Goal: Information Seeking & Learning: Learn about a topic

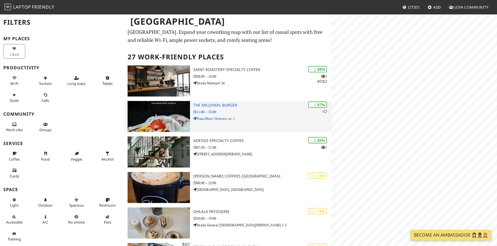
scroll to position [13, 0]
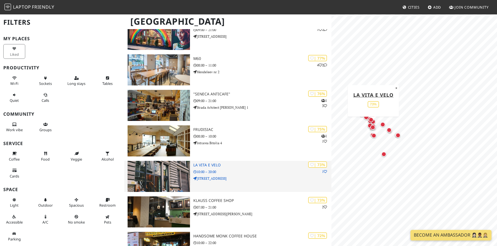
scroll to position [268, 0]
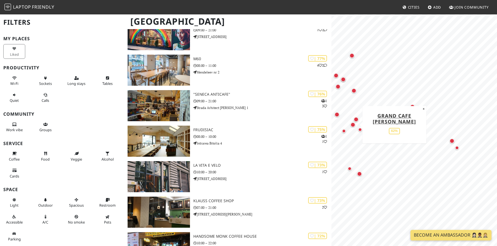
drag, startPoint x: 392, startPoint y: 125, endPoint x: 351, endPoint y: 127, distance: 41.7
click at [351, 127] on div "Map marker" at bounding box center [352, 124] width 7 height 7
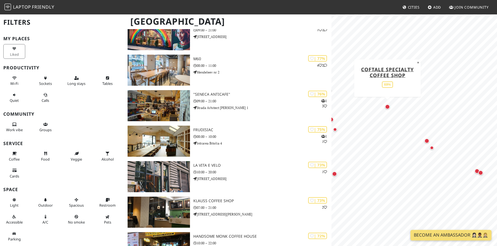
click at [389, 108] on div "Map marker" at bounding box center [387, 106] width 7 height 7
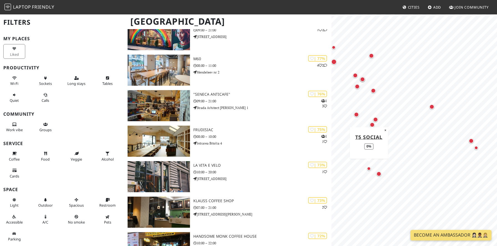
click at [368, 169] on div "Map marker" at bounding box center [369, 169] width 4 height 4
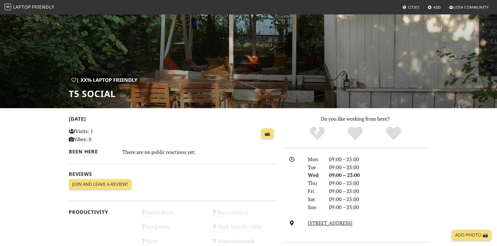
scroll to position [26, 0]
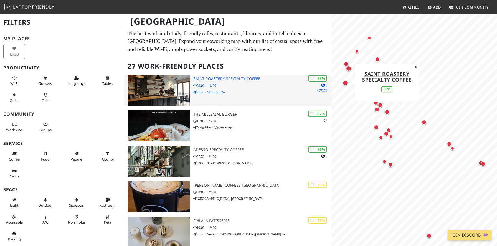
click at [287, 91] on p "Strada Maltopol 26" at bounding box center [262, 92] width 138 height 5
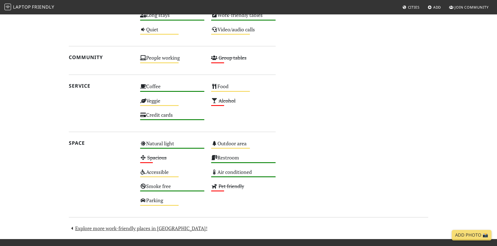
scroll to position [355, 0]
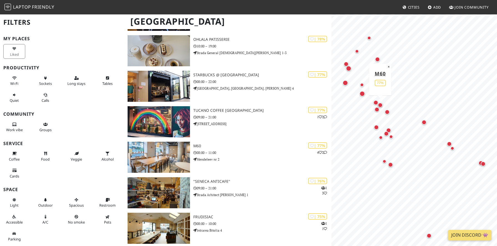
scroll to position [180, 0]
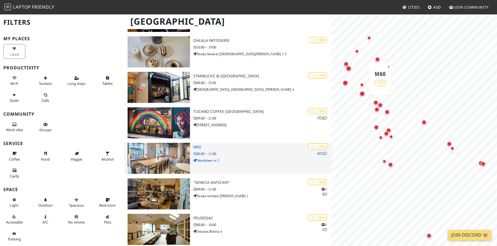
click at [262, 149] on h3 "M60" at bounding box center [262, 147] width 138 height 5
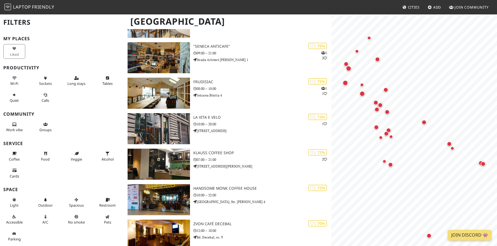
scroll to position [317, 0]
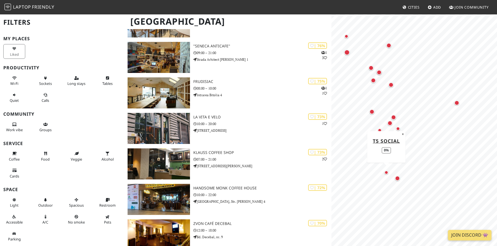
click at [385, 173] on div "Map marker" at bounding box center [386, 172] width 4 height 4
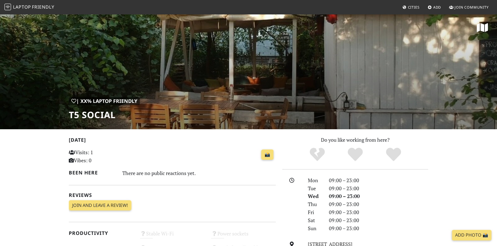
scroll to position [0, 0]
click at [265, 158] on link "📸" at bounding box center [267, 154] width 12 height 11
